Goal: Navigation & Orientation: Find specific page/section

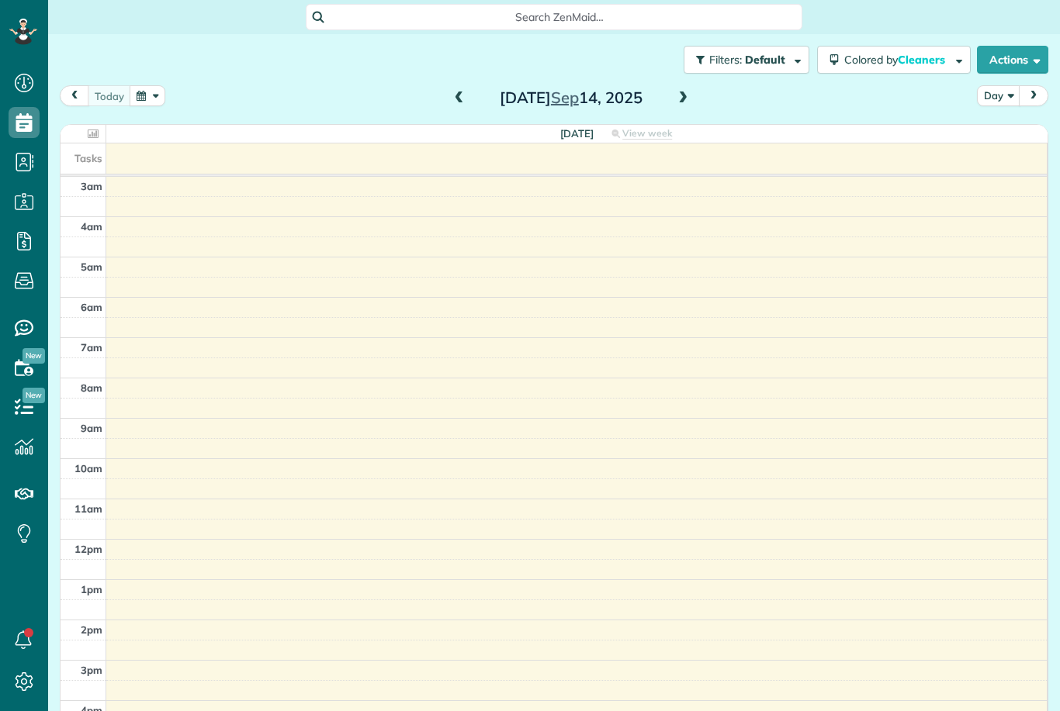
scroll to position [7, 7]
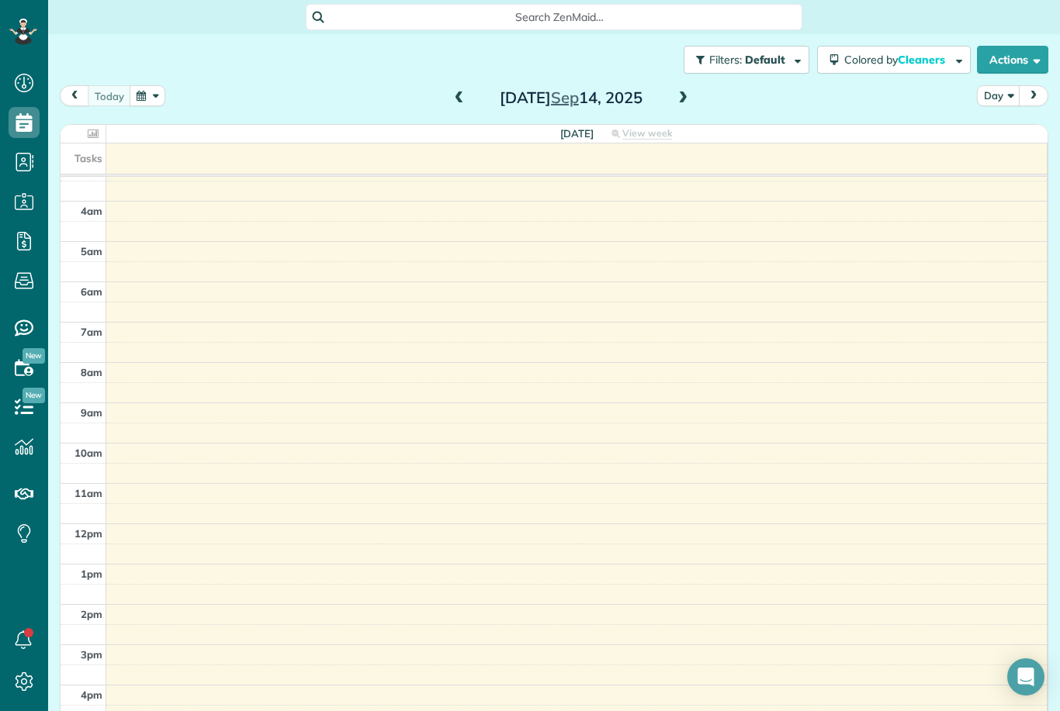
click at [686, 92] on span at bounding box center [682, 99] width 17 height 14
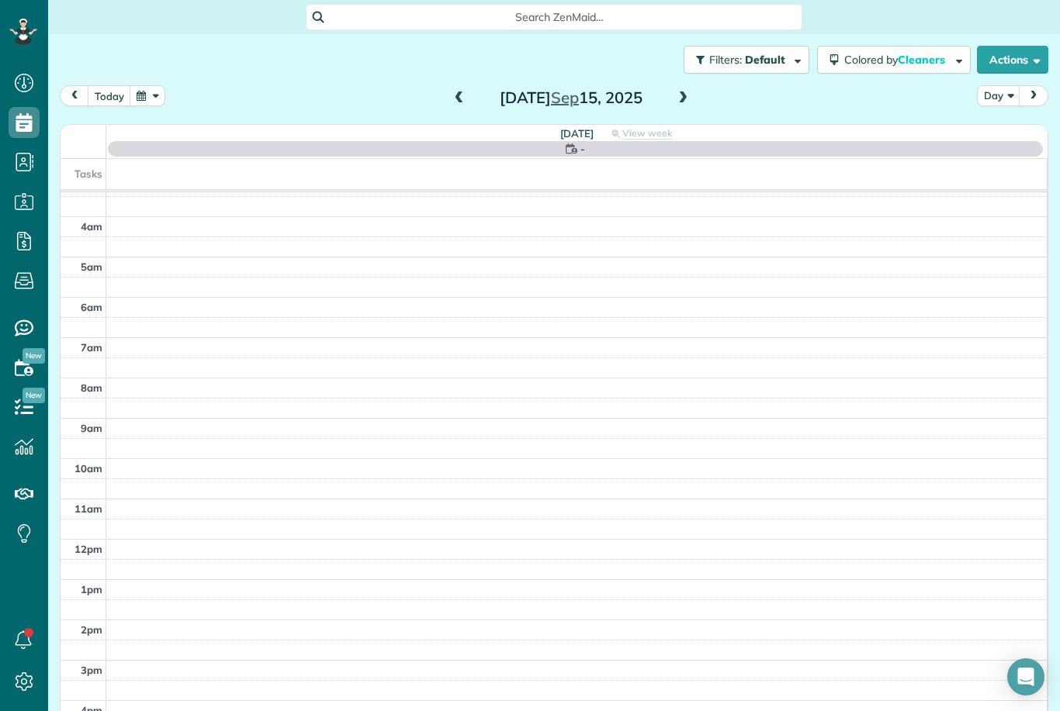
scroll to position [16, 0]
click at [456, 92] on span at bounding box center [459, 99] width 17 height 14
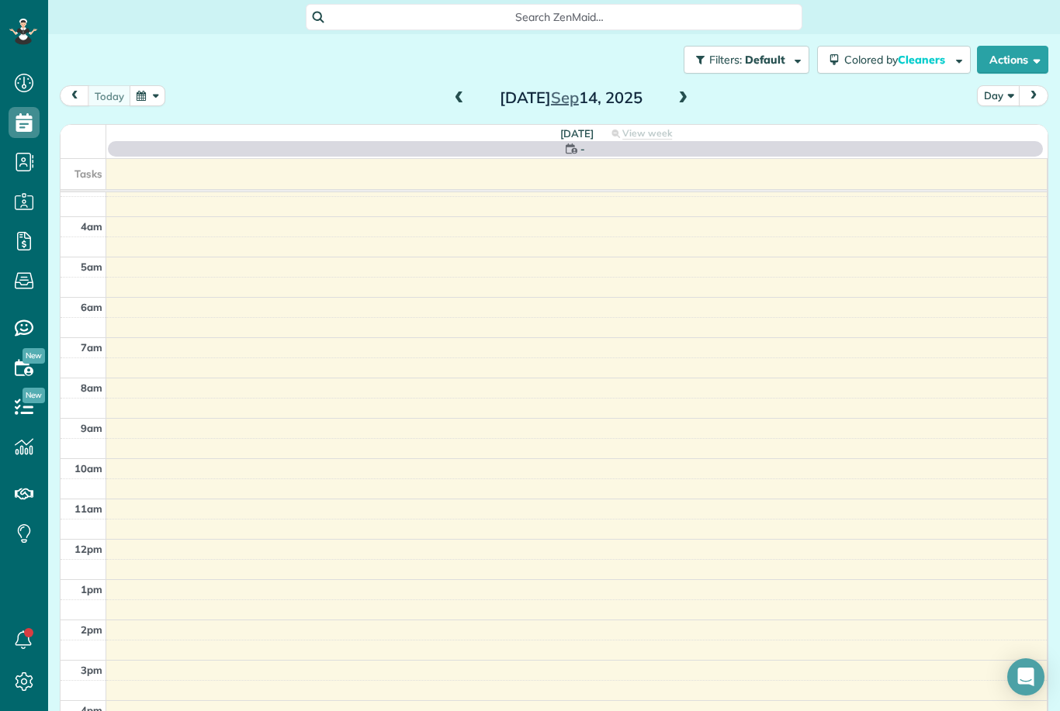
click at [689, 92] on span at bounding box center [682, 99] width 17 height 14
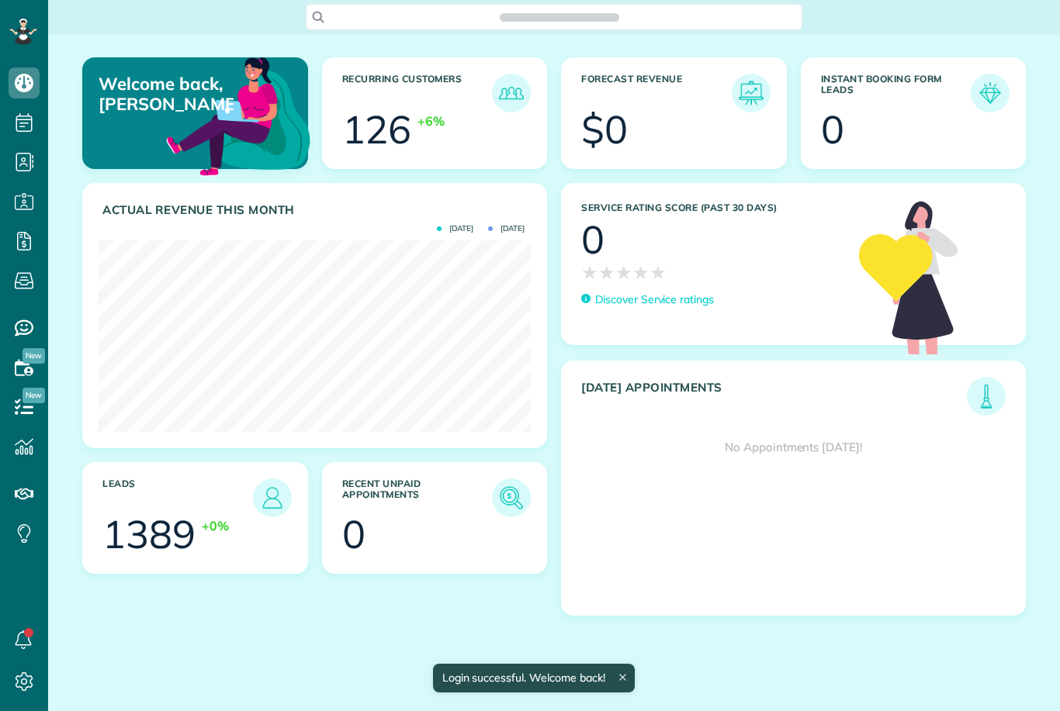
scroll to position [192, 432]
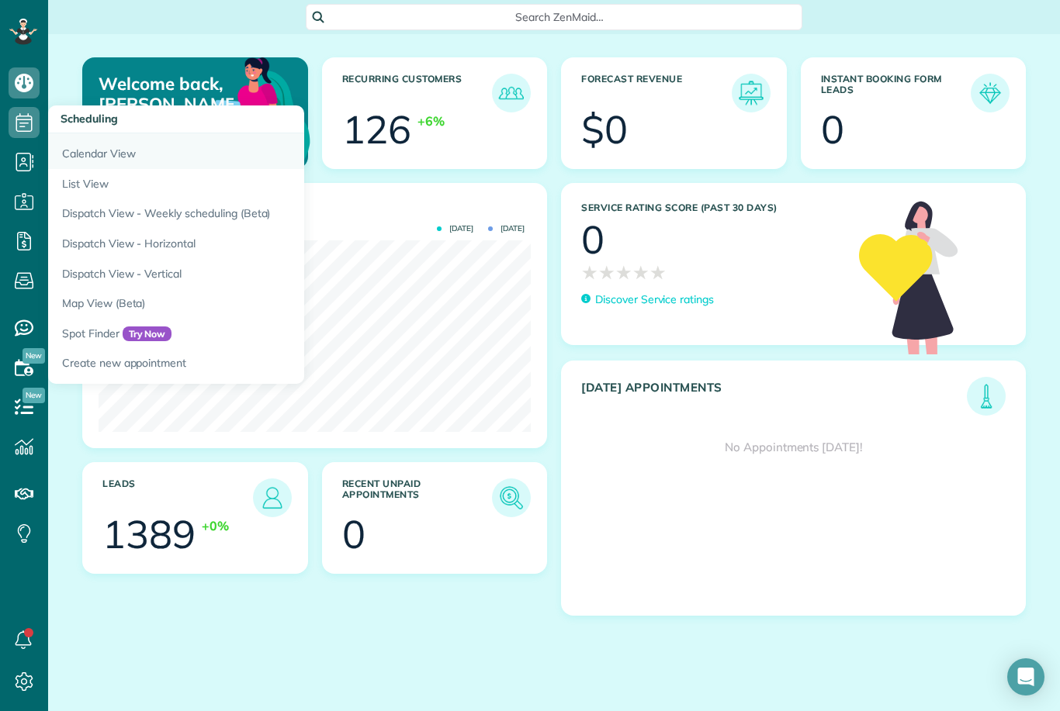
click at [102, 154] on link "Calendar View" at bounding box center [242, 151] width 388 height 36
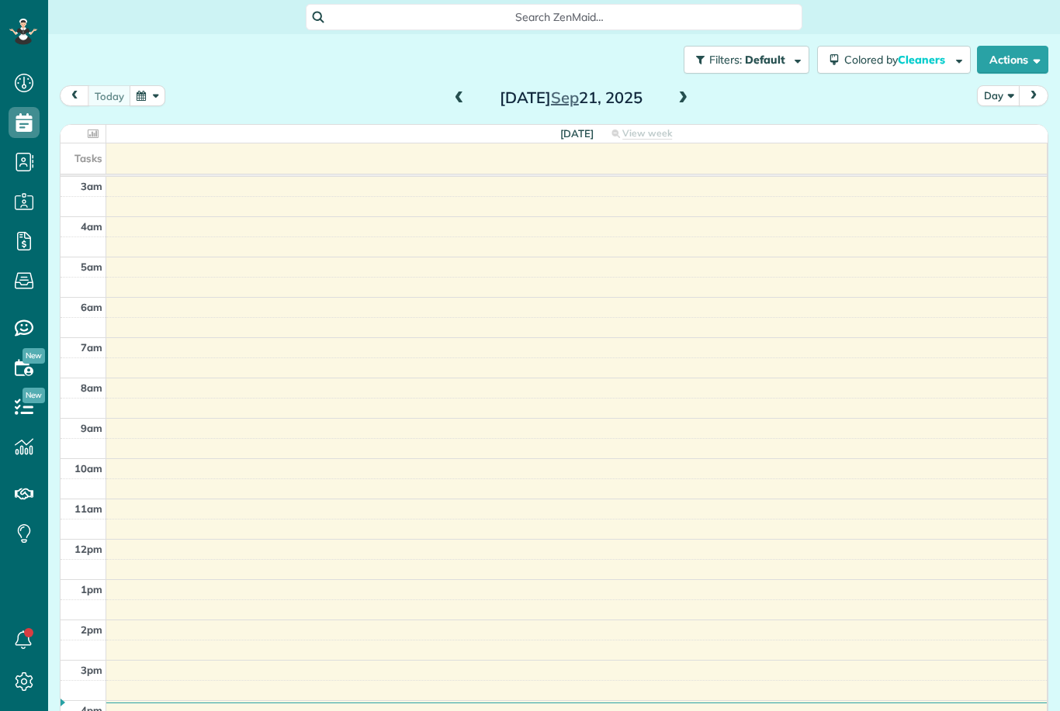
scroll to position [16, 0]
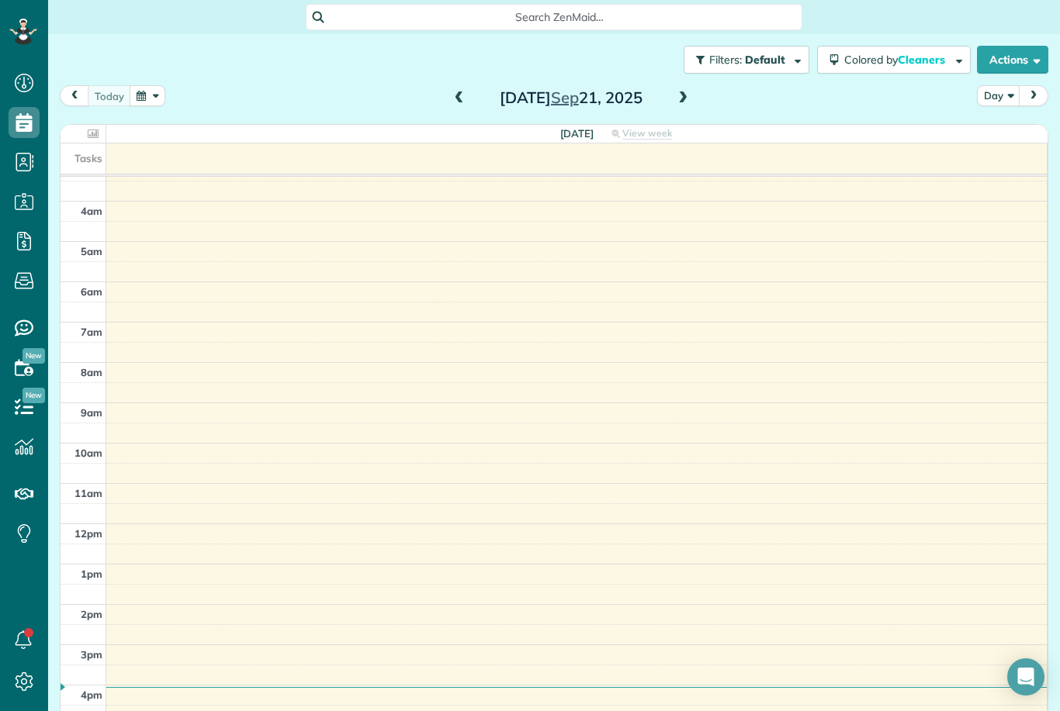
click at [689, 100] on span at bounding box center [682, 99] width 17 height 14
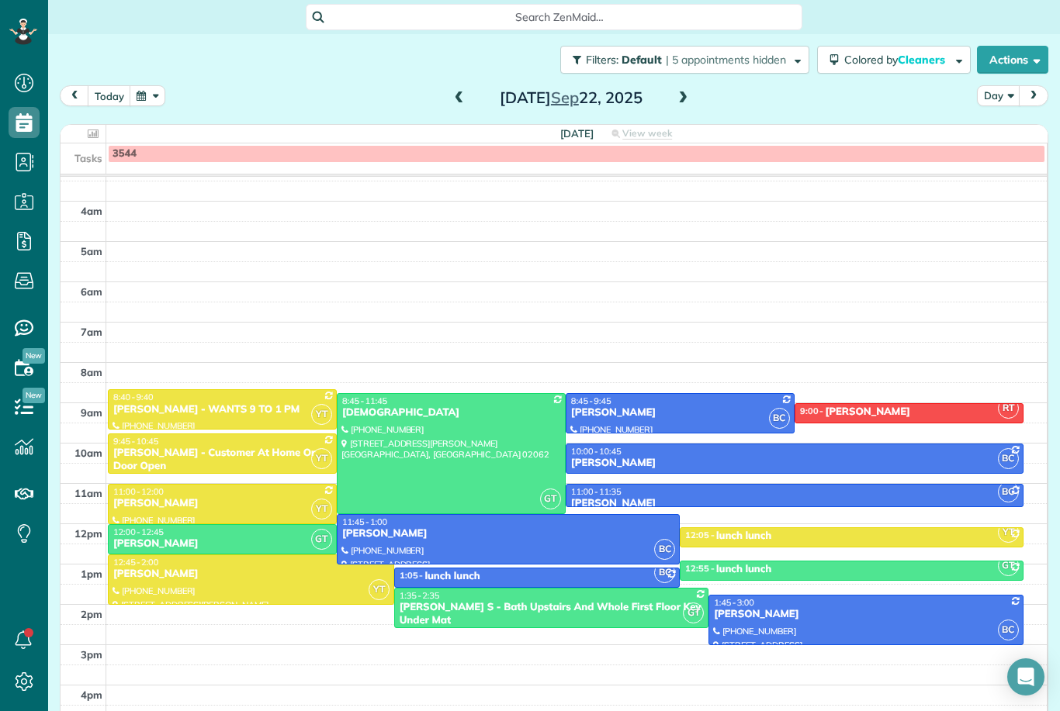
click at [641, 706] on td at bounding box center [576, 696] width 941 height 20
click at [116, 95] on button "today" at bounding box center [109, 95] width 43 height 21
